Goal: Information Seeking & Learning: Learn about a topic

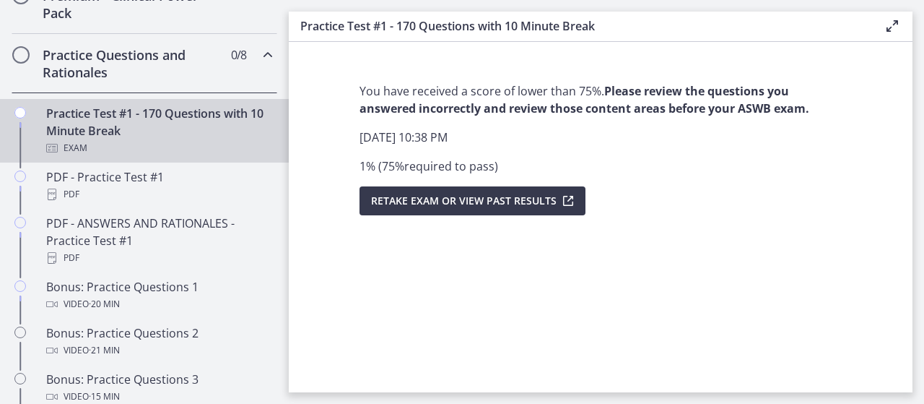
scroll to position [720, 0]
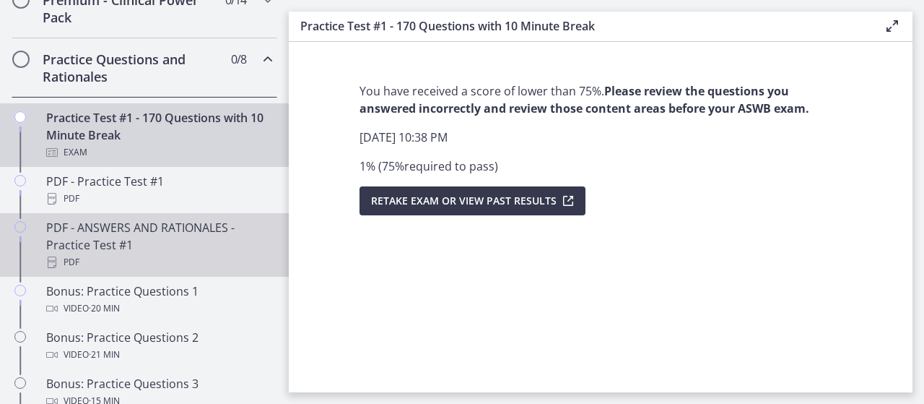
click at [130, 228] on link "PDF - ANSWERS AND RATIONALES - Practice Test #1 PDF" at bounding box center [144, 245] width 289 height 64
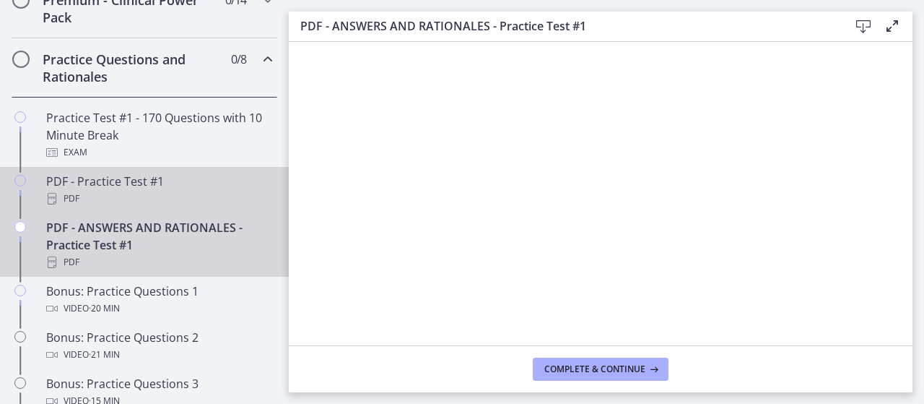
click at [211, 186] on div "PDF - Practice Test #1 PDF" at bounding box center [158, 190] width 225 height 35
